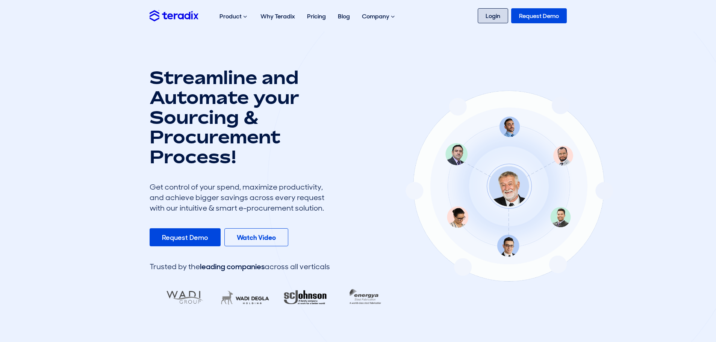
click at [493, 15] on link "Login" at bounding box center [492, 15] width 30 height 15
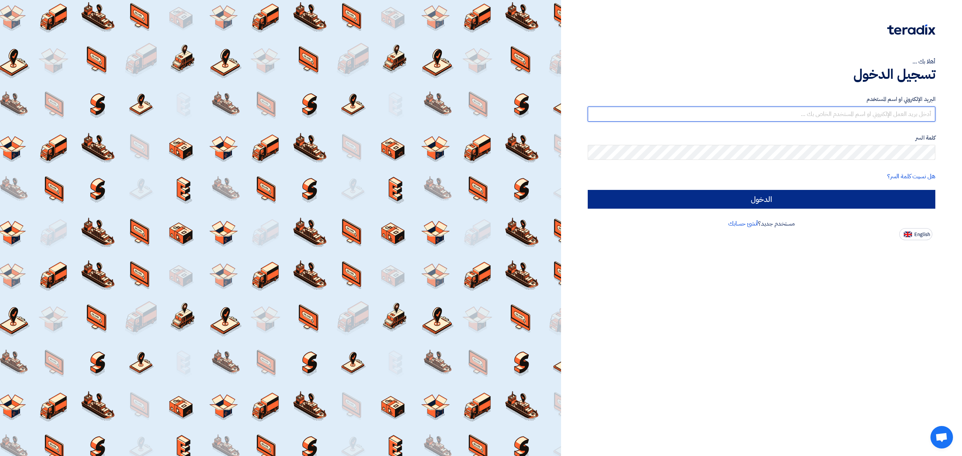
type input "[EMAIL_ADDRESS][DOMAIN_NAME]"
click at [812, 194] on input "الدخول" at bounding box center [760, 199] width 347 height 19
type input "Sign in"
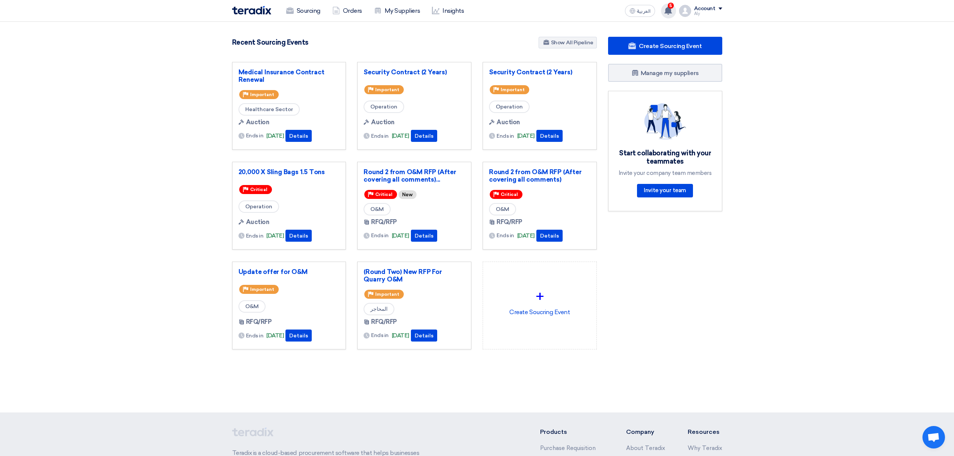
click at [671, 12] on use at bounding box center [669, 10] width 8 height 8
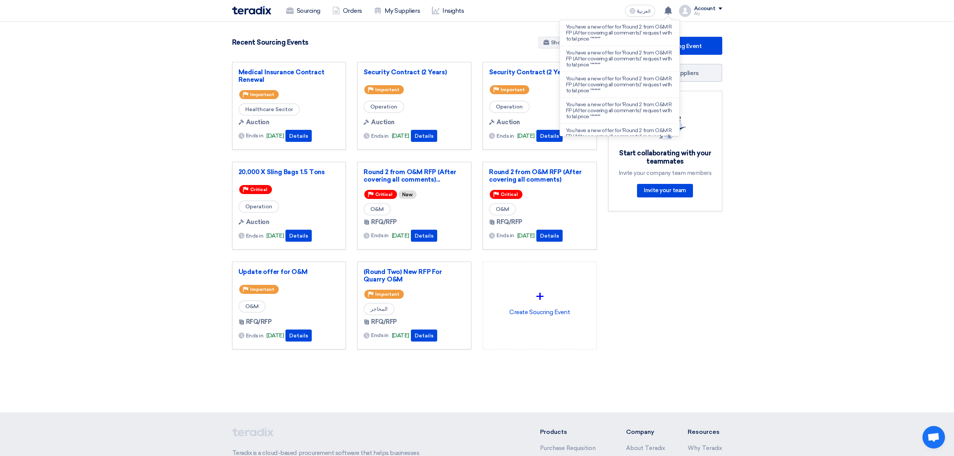
click at [44, 245] on section "0 RFx remaining 95 Auctions remaining Create Sourcing Event How it Works?" at bounding box center [477, 211] width 954 height 379
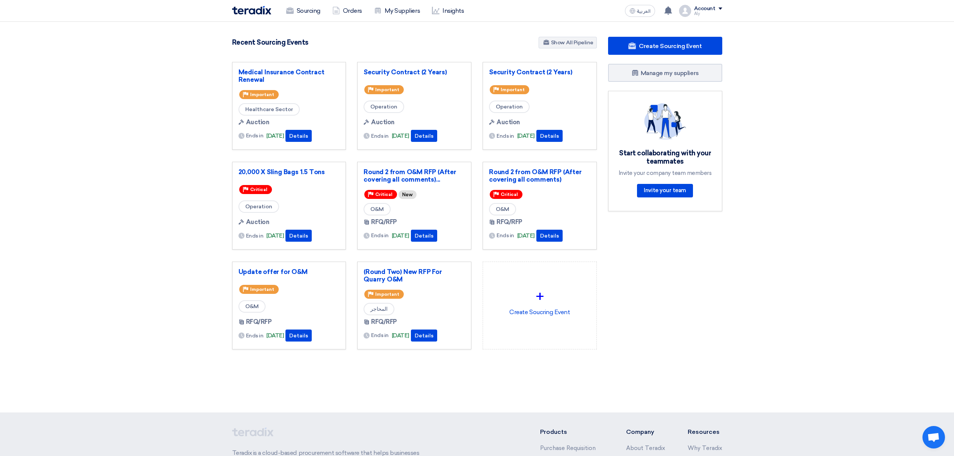
click at [438, 168] on div "Round 2 from O&M RFP (After covering all comments)... Priority Critical New O&M…" at bounding box center [414, 206] width 114 height 88
click at [439, 173] on link "Round 2 from O&M RFP (After covering all comments)..." at bounding box center [414, 175] width 101 height 15
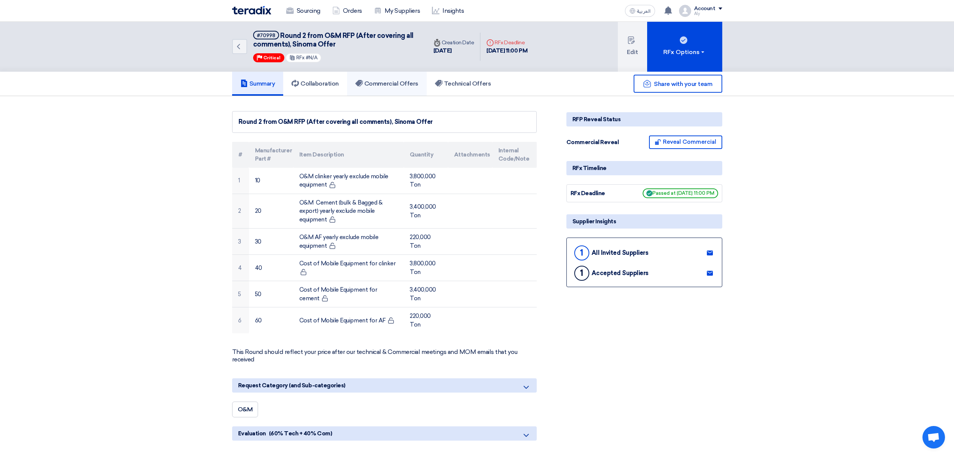
click at [375, 81] on h5 "Commercial Offers" at bounding box center [386, 84] width 63 height 8
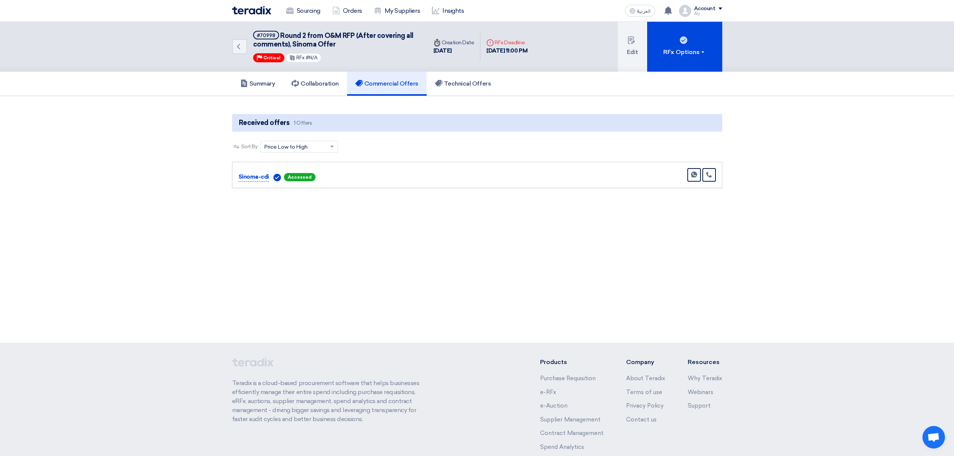
click at [547, 195] on section "Received offers 1 Offers Sort By Sort by × Price Low to High × Send Message" at bounding box center [477, 151] width 954 height 110
click at [484, 173] on div "Sinoma-cdi Accessed Send Message" at bounding box center [477, 175] width 477 height 14
click at [291, 174] on span "Accessed" at bounding box center [300, 177] width 32 height 8
click at [314, 146] on div "Sort by × Price Low to High" at bounding box center [291, 147] width 61 height 8
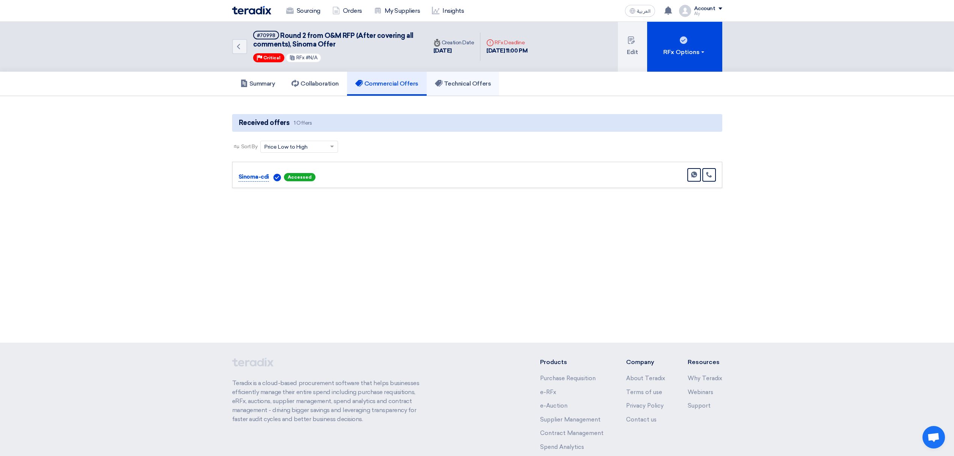
click at [462, 79] on link "Technical Offers" at bounding box center [463, 84] width 72 height 24
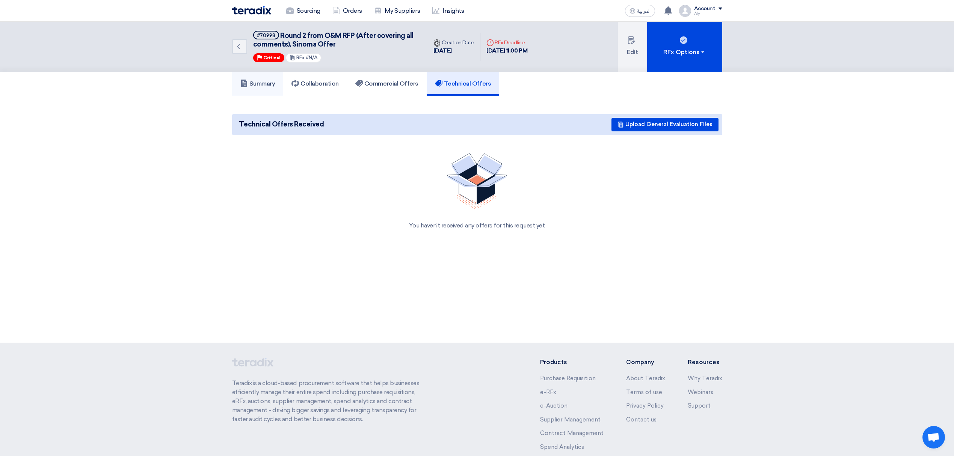
click at [263, 77] on link "Summary" at bounding box center [257, 84] width 51 height 24
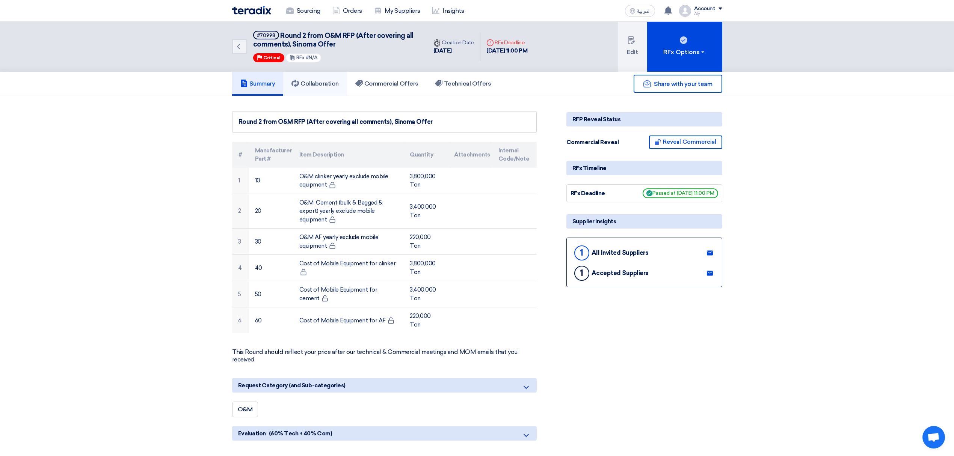
click at [319, 90] on link "Collaboration" at bounding box center [315, 84] width 64 height 24
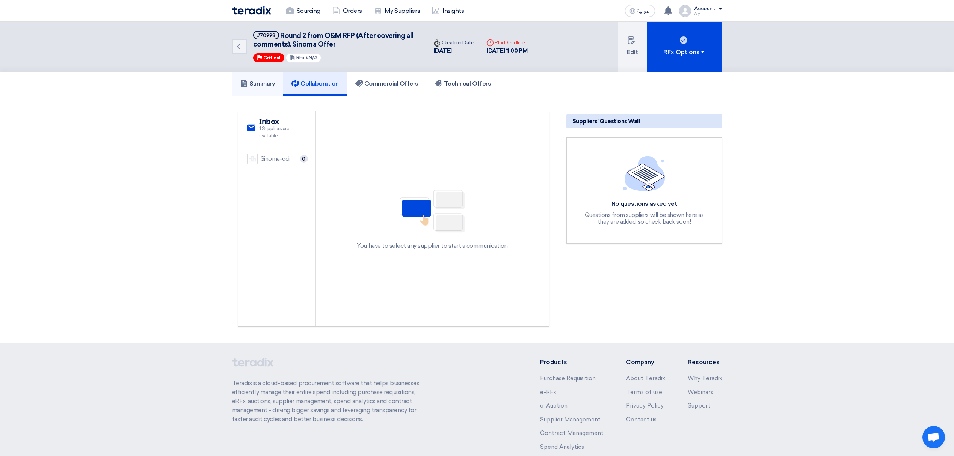
click at [261, 81] on h5 "Summary" at bounding box center [257, 84] width 35 height 8
